Goal: Task Accomplishment & Management: Complete application form

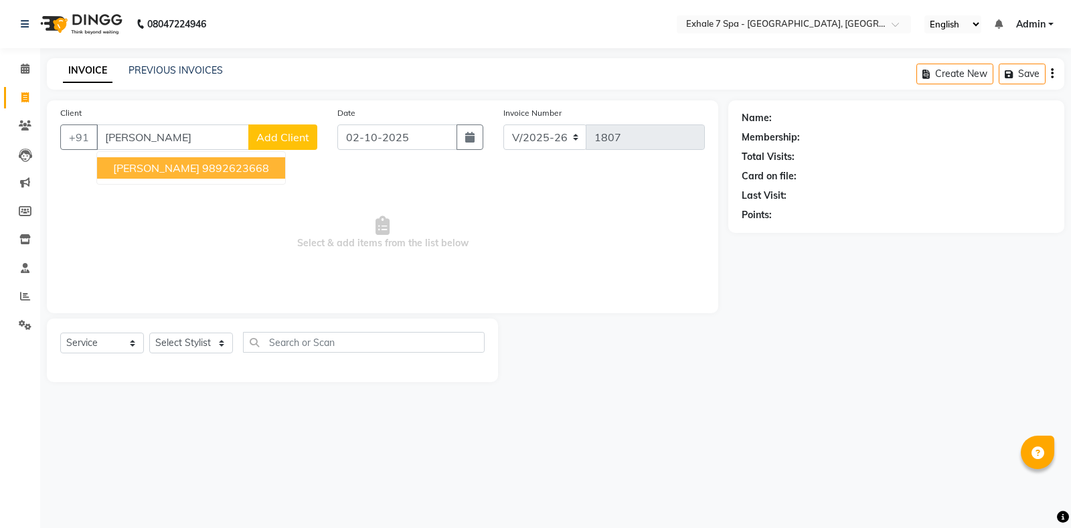
select select "4480"
select select "service"
click at [115, 169] on span "[PERSON_NAME]" at bounding box center [156, 167] width 86 height 13
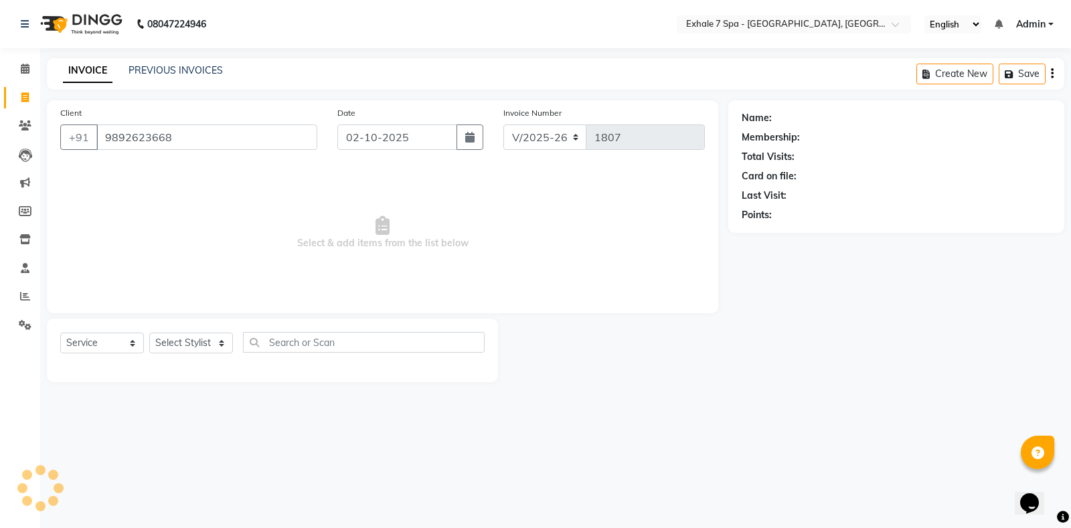
type input "9892623668"
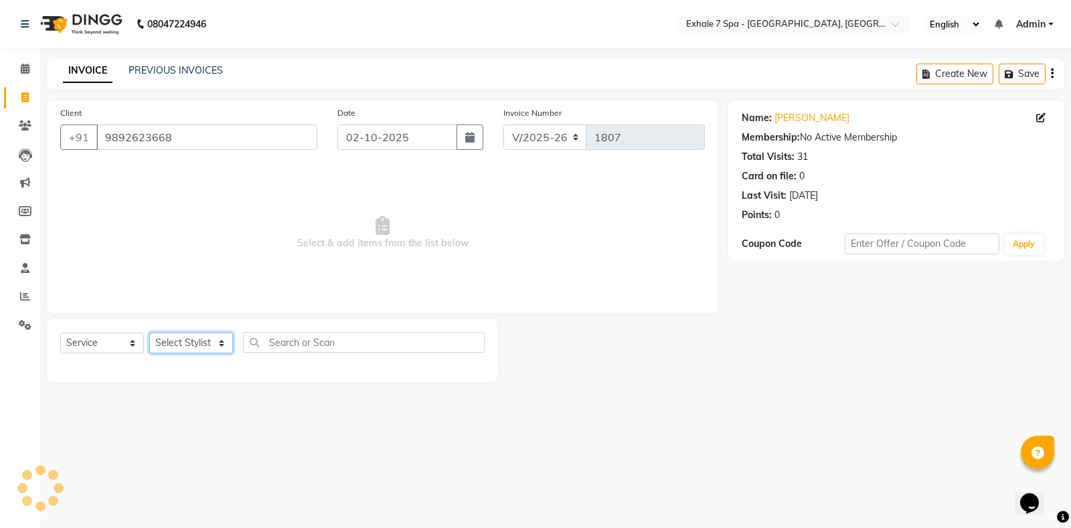
click at [169, 342] on select "Select Stylist [PERSON_NAME] [PERSON_NAME] Faraheem [PERSON_NAME] [PERSON_NAME]…" at bounding box center [191, 343] width 84 height 21
select select "37472"
click at [149, 333] on select "Select Stylist [PERSON_NAME] [PERSON_NAME] Faraheem [PERSON_NAME] [PERSON_NAME]…" at bounding box center [191, 343] width 84 height 21
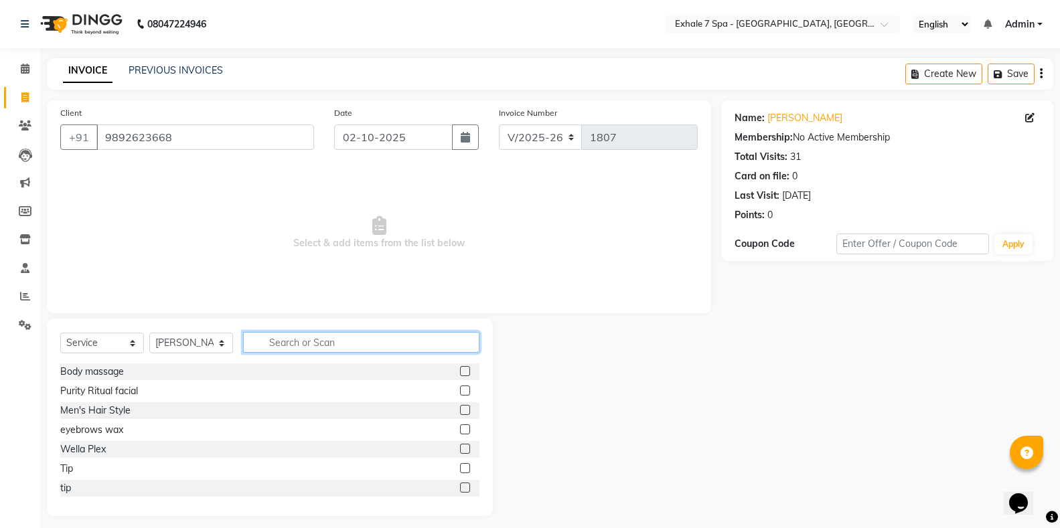
click at [305, 350] on input "text" at bounding box center [361, 342] width 236 height 21
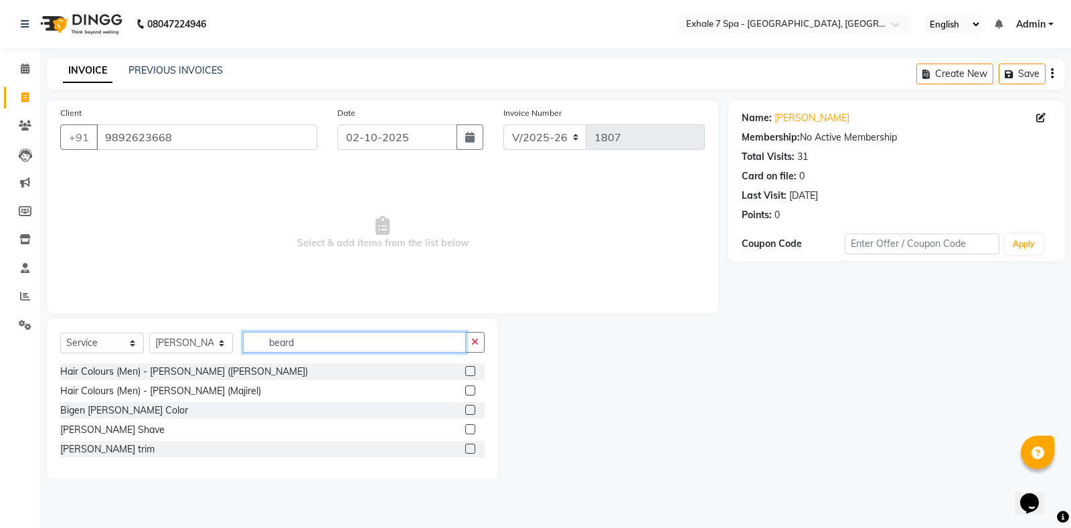
type input "beard"
click at [467, 443] on div at bounding box center [474, 449] width 19 height 17
click at [468, 447] on label at bounding box center [470, 449] width 10 height 10
click at [468, 447] on input "checkbox" at bounding box center [469, 449] width 9 height 9
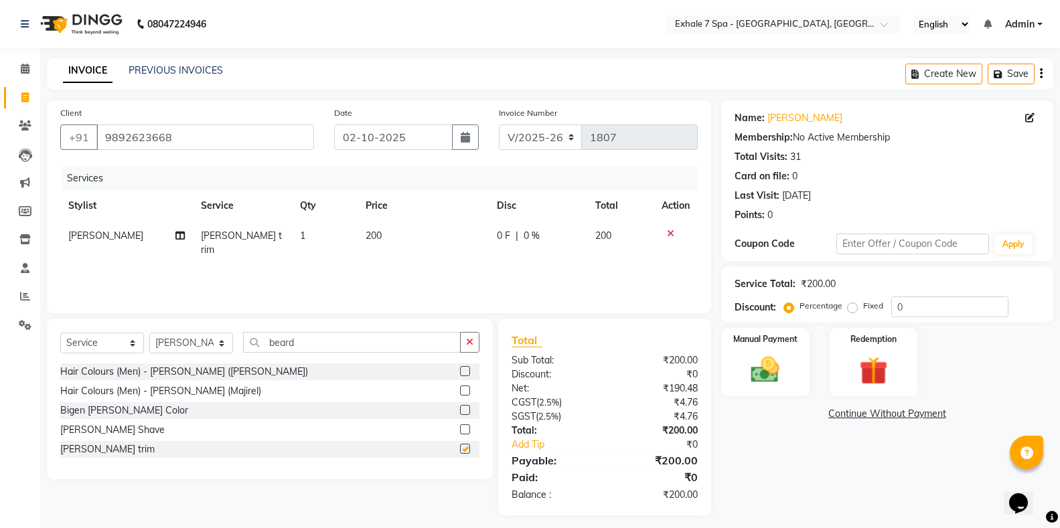
checkbox input "false"
click at [469, 350] on button "button" at bounding box center [469, 342] width 19 height 21
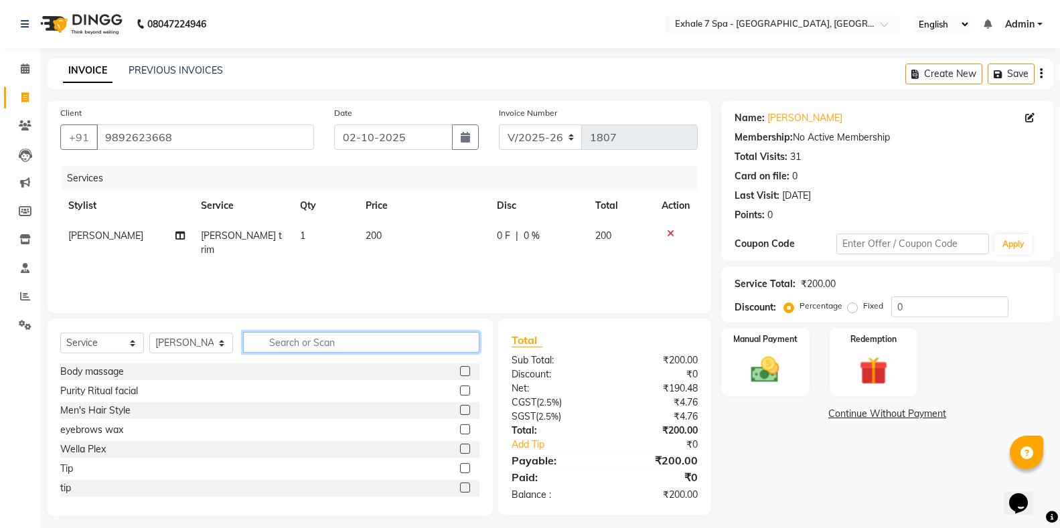
click at [455, 342] on input "text" at bounding box center [361, 342] width 236 height 21
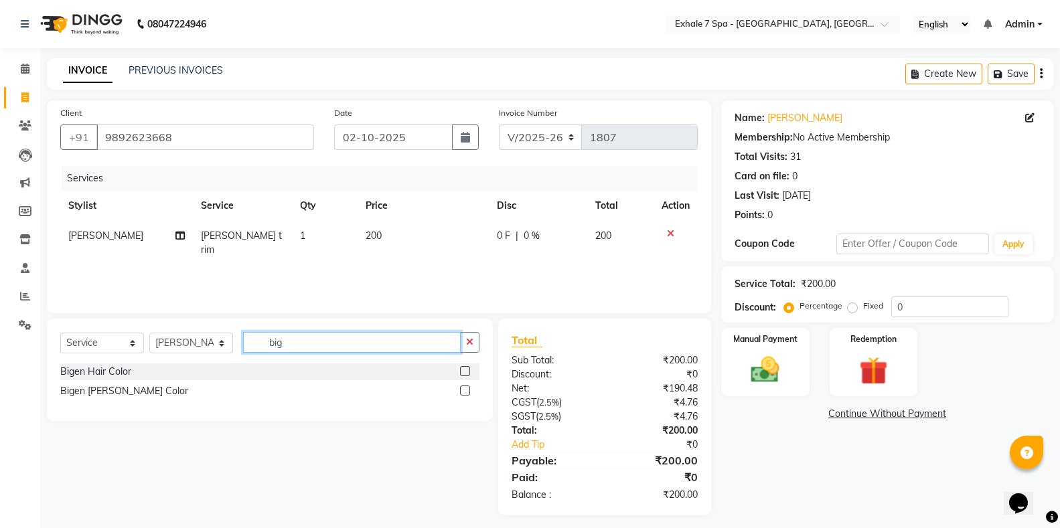
type input "big"
click at [463, 389] on label at bounding box center [465, 391] width 10 height 10
click at [463, 389] on input "checkbox" at bounding box center [464, 391] width 9 height 9
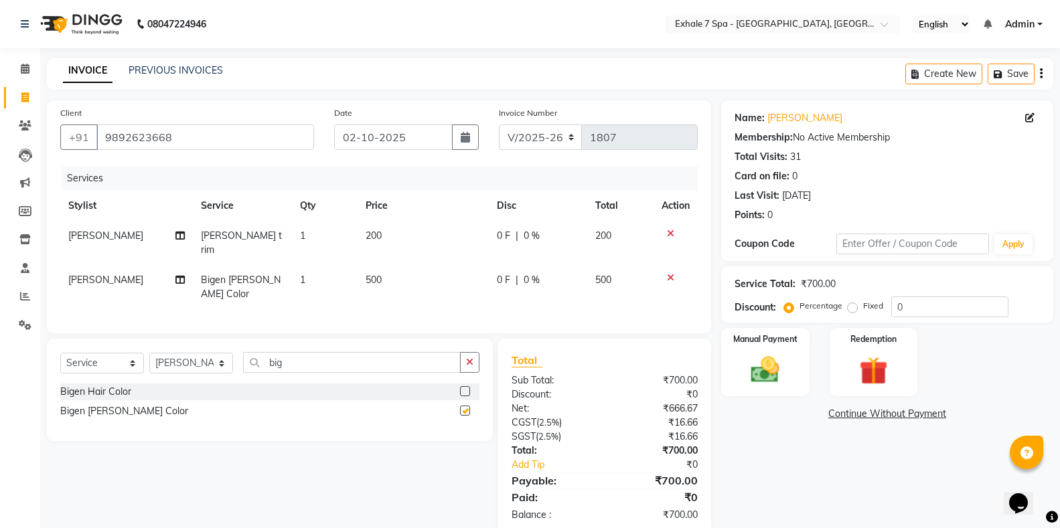
checkbox input "false"
click at [412, 265] on td "500" at bounding box center [423, 287] width 131 height 44
select select "37472"
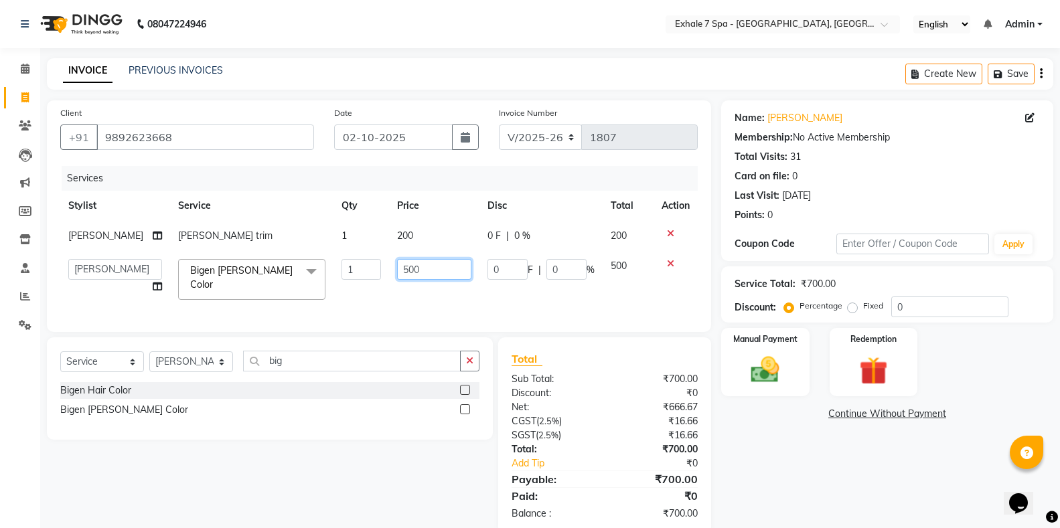
click at [397, 271] on input "500" at bounding box center [434, 269] width 74 height 21
type input "600"
click at [439, 305] on div "Client [PHONE_NUMBER] Date [DATE] Invoice Number V/2025 V/[PHONE_NUMBER] Servic…" at bounding box center [379, 216] width 664 height 232
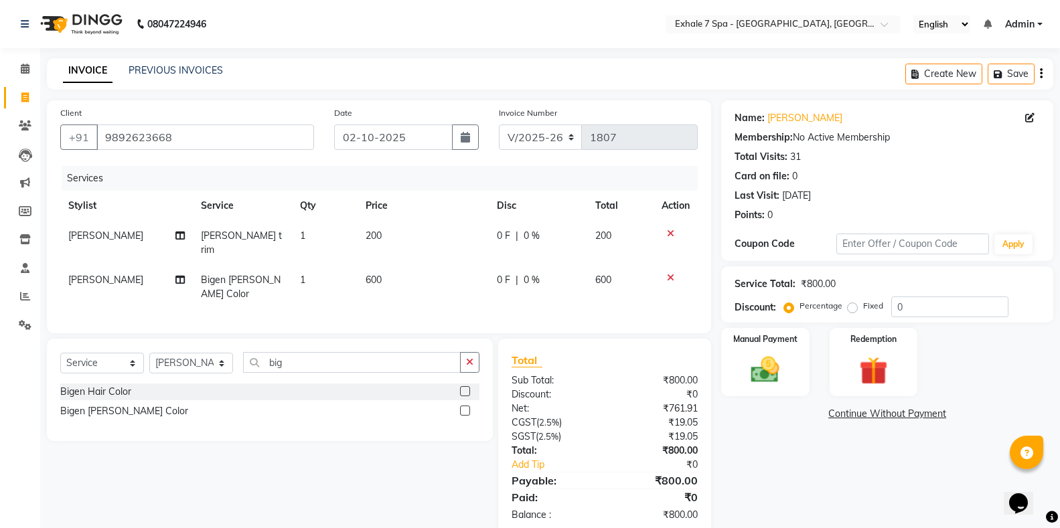
click at [811, 385] on div "Manual Payment Redemption" at bounding box center [887, 362] width 352 height 68
drag, startPoint x: 775, startPoint y: 386, endPoint x: 804, endPoint y: 401, distance: 32.7
click at [776, 386] on img at bounding box center [765, 370] width 46 height 33
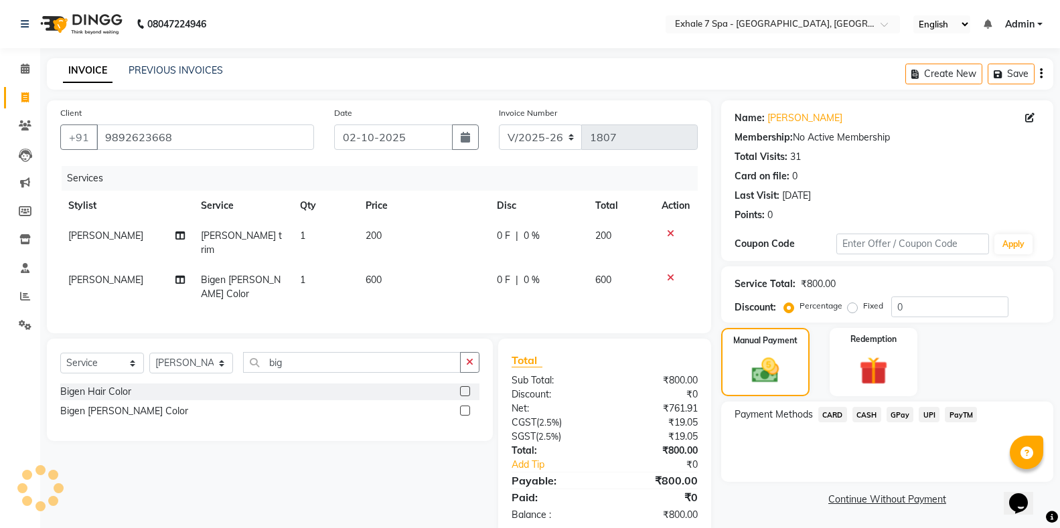
click at [827, 420] on span "CARD" at bounding box center [832, 414] width 29 height 15
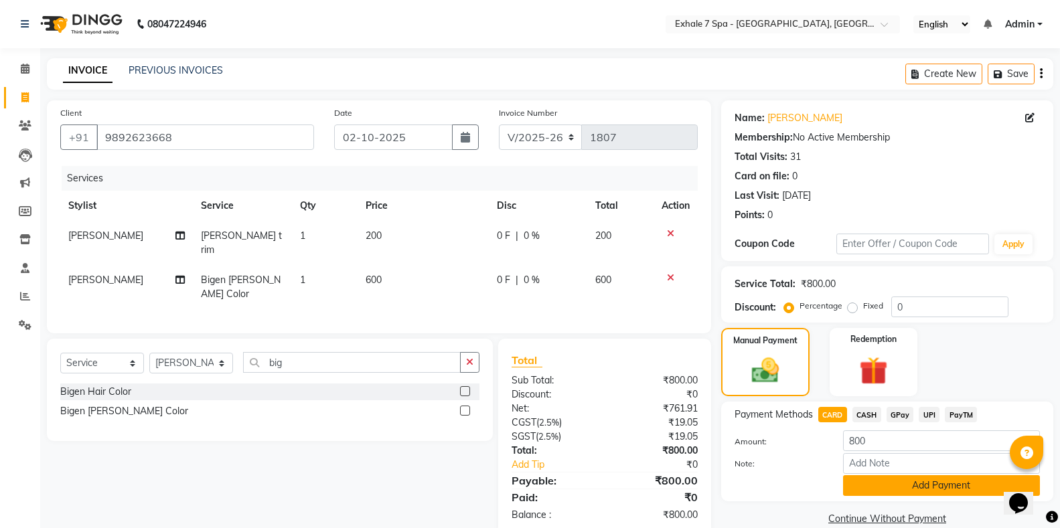
click at [865, 487] on button "Add Payment" at bounding box center [941, 485] width 197 height 21
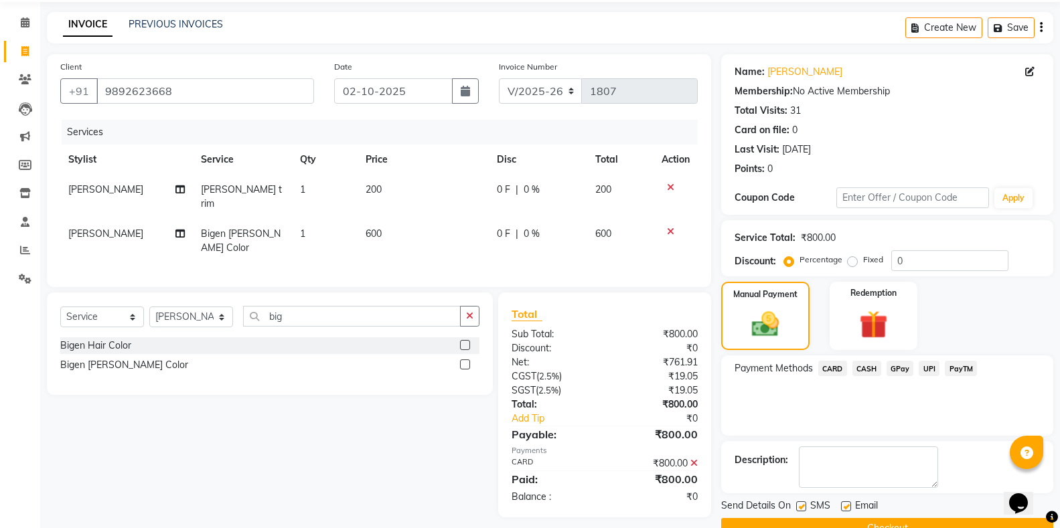
scroll to position [77, 0]
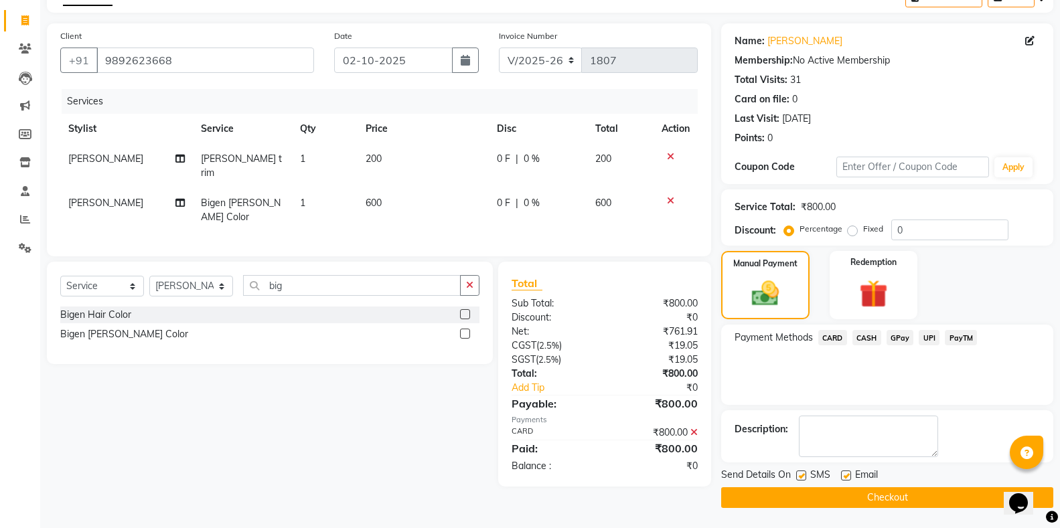
click at [800, 473] on label at bounding box center [801, 476] width 10 height 10
click at [800, 473] on input "checkbox" at bounding box center [800, 476] width 9 height 9
checkbox input "false"
click at [820, 498] on button "Checkout" at bounding box center [887, 497] width 332 height 21
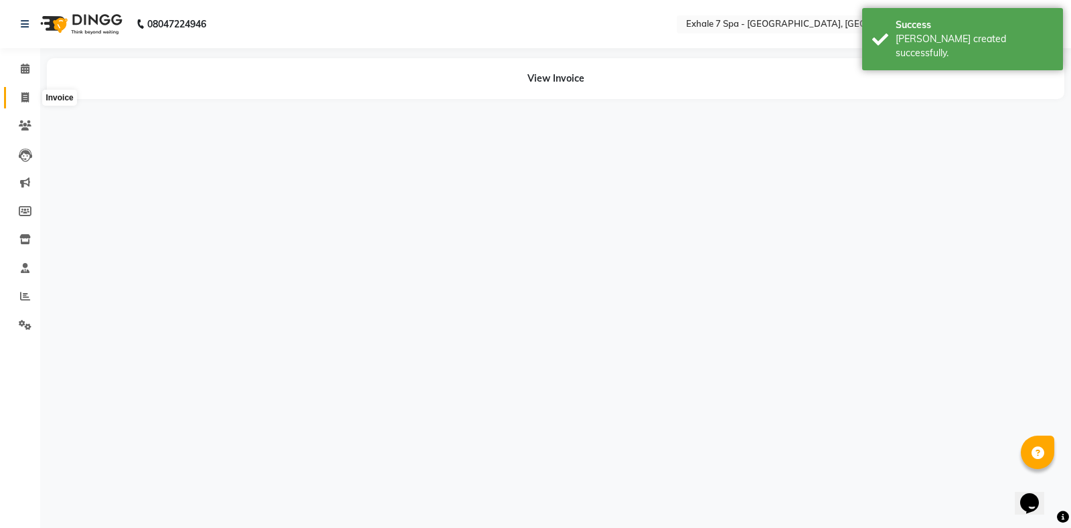
click at [17, 95] on span at bounding box center [24, 97] width 23 height 15
select select "service"
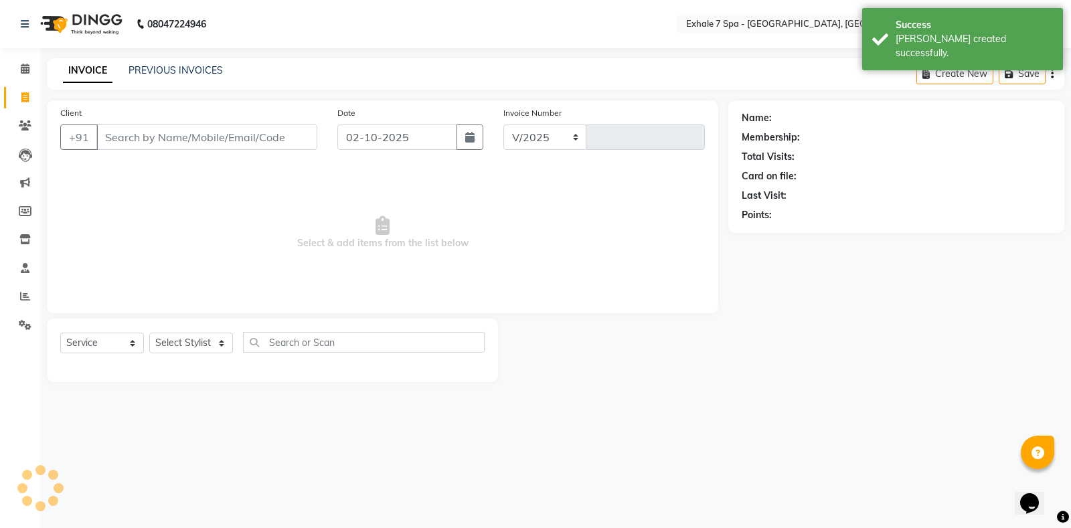
select select "4480"
type input "1808"
click at [147, 66] on link "PREVIOUS INVOICES" at bounding box center [176, 70] width 94 height 12
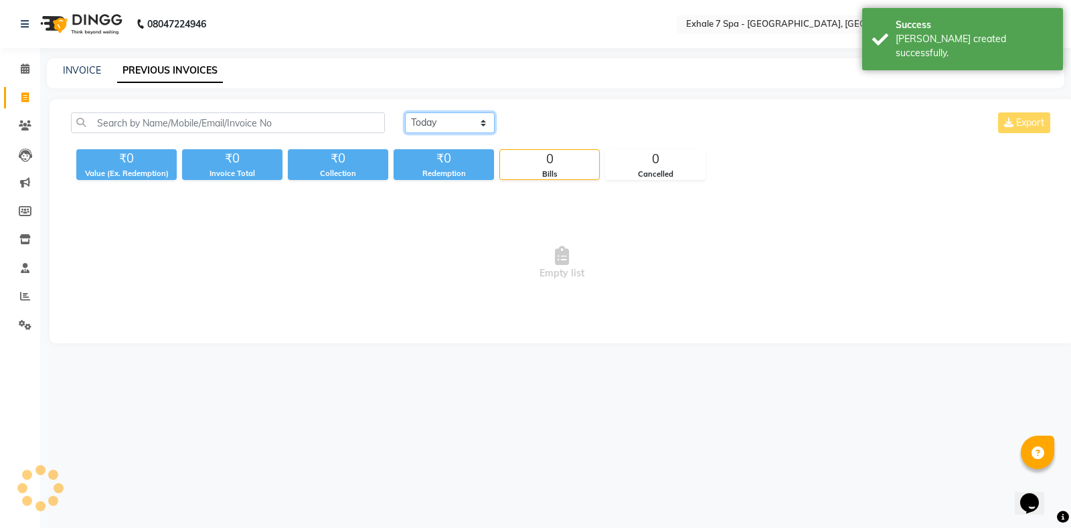
click at [435, 121] on select "[DATE] [DATE] Custom Range" at bounding box center [450, 122] width 90 height 21
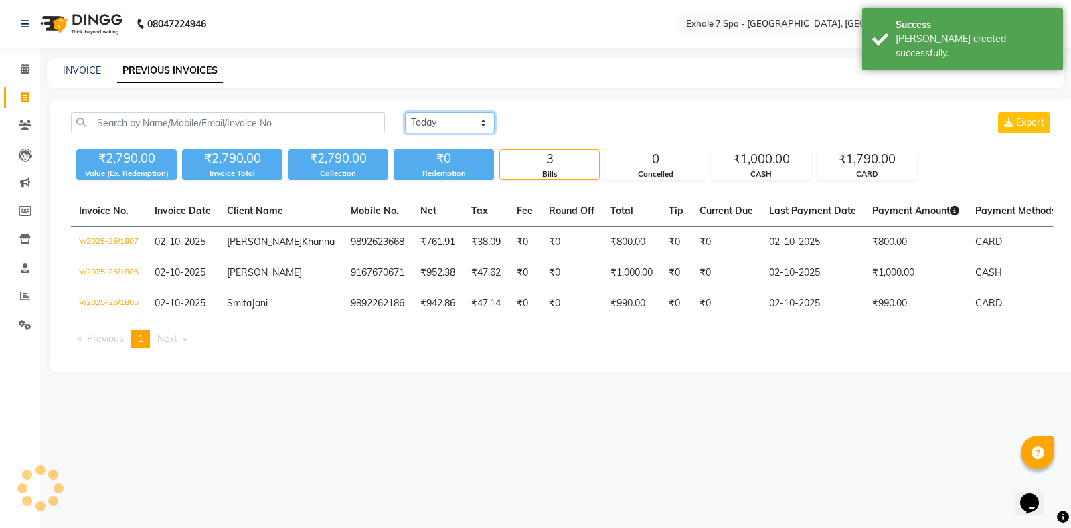
select select "[DATE]"
click at [405, 112] on select "[DATE] [DATE] Custom Range" at bounding box center [450, 122] width 90 height 21
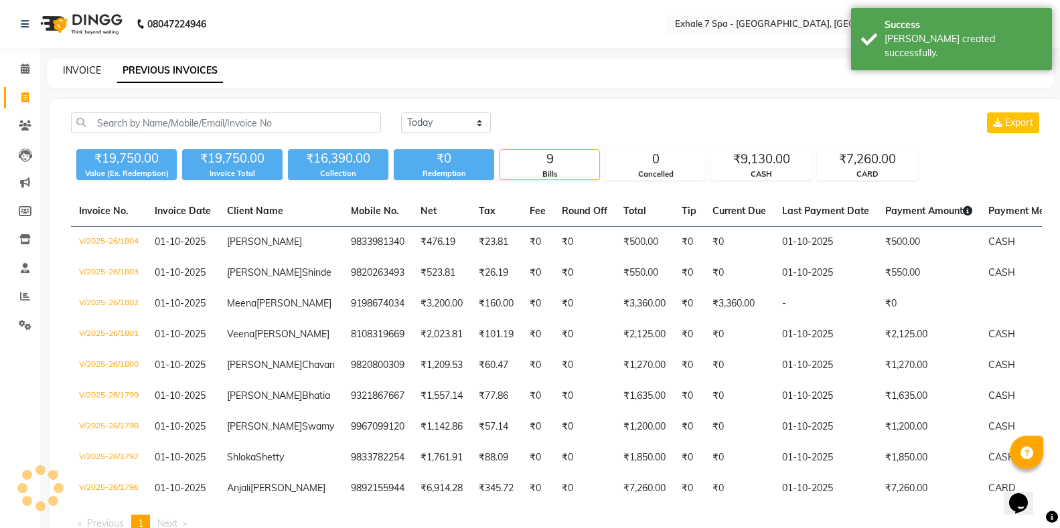
click at [80, 68] on link "INVOICE" at bounding box center [82, 70] width 38 height 12
select select "4480"
select select "service"
